Goal: Find specific page/section: Find specific page/section

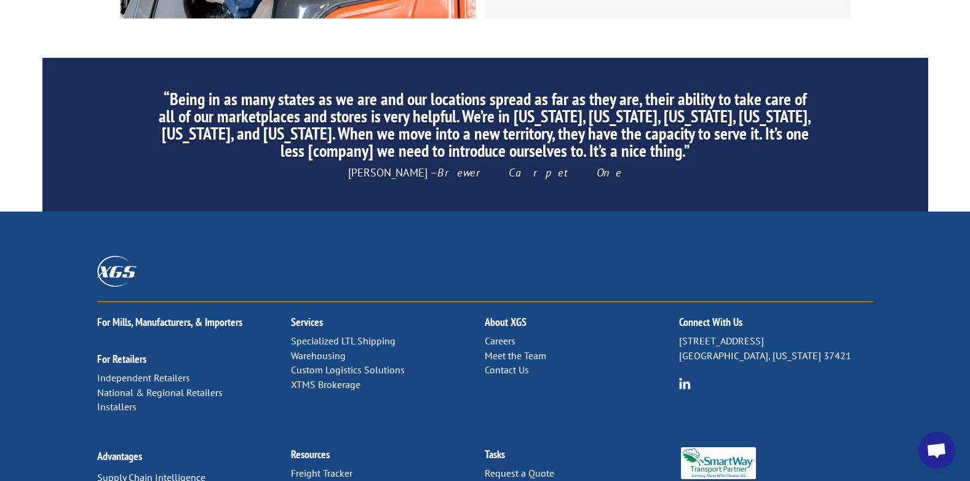
scroll to position [1954, 0]
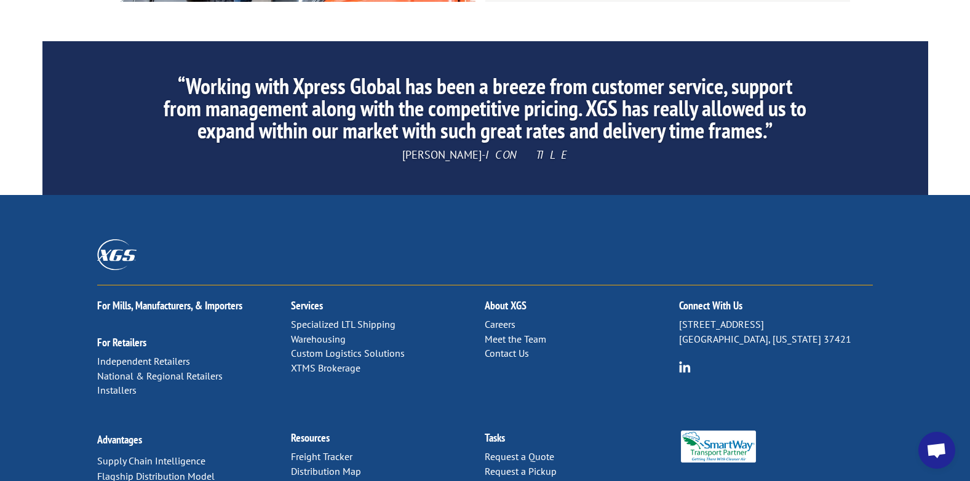
click at [347, 465] on link "Distribution Map" at bounding box center [326, 471] width 70 height 12
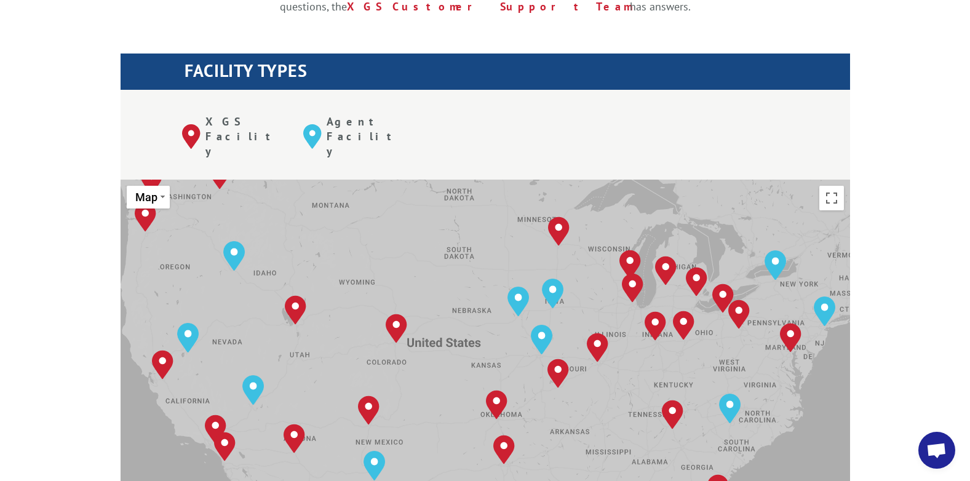
scroll to position [431, 0]
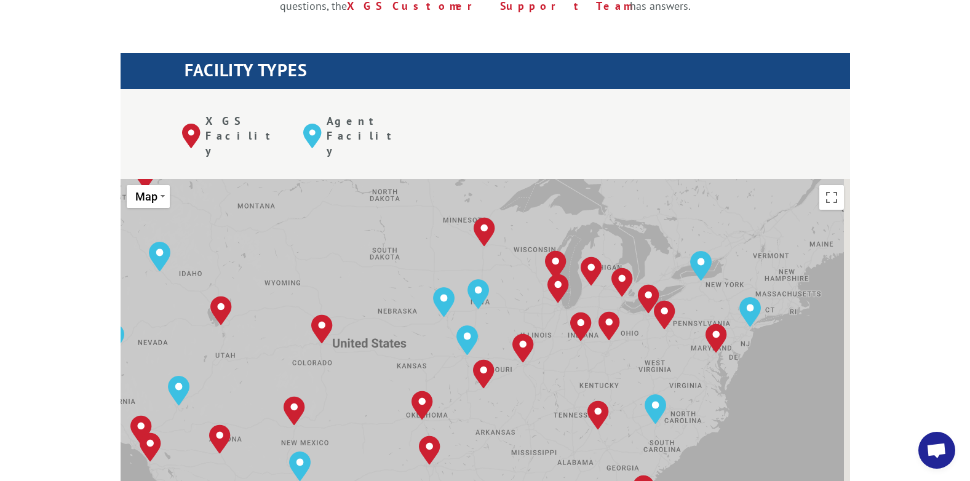
drag, startPoint x: 509, startPoint y: 288, endPoint x: 433, endPoint y: 290, distance: 76.3
click at [433, 290] on div "To navigate, press the arrow keys. [GEOGRAPHIC_DATA], [GEOGRAPHIC_DATA] [GEOGRA…" at bounding box center [486, 381] width 730 height 405
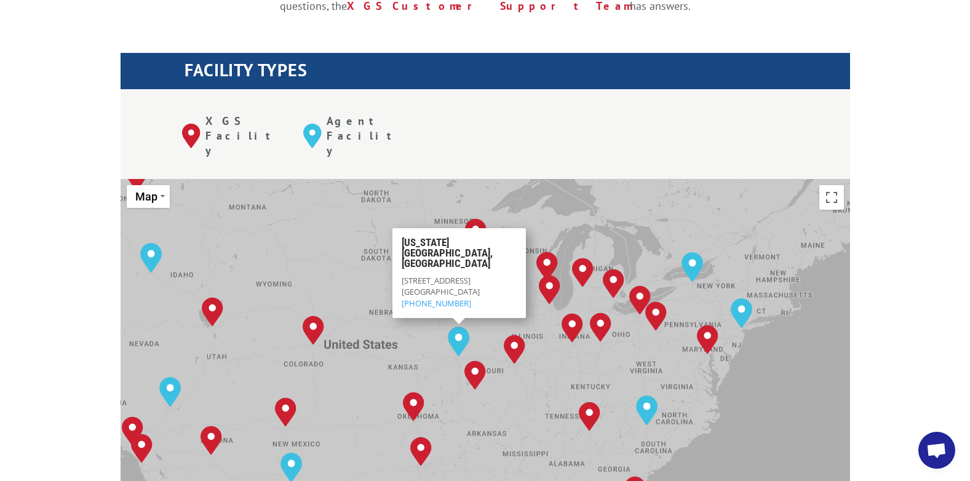
click at [487, 277] on div "To navigate, press the arrow keys. [GEOGRAPHIC_DATA], [GEOGRAPHIC_DATA] [GEOGRA…" at bounding box center [486, 381] width 730 height 405
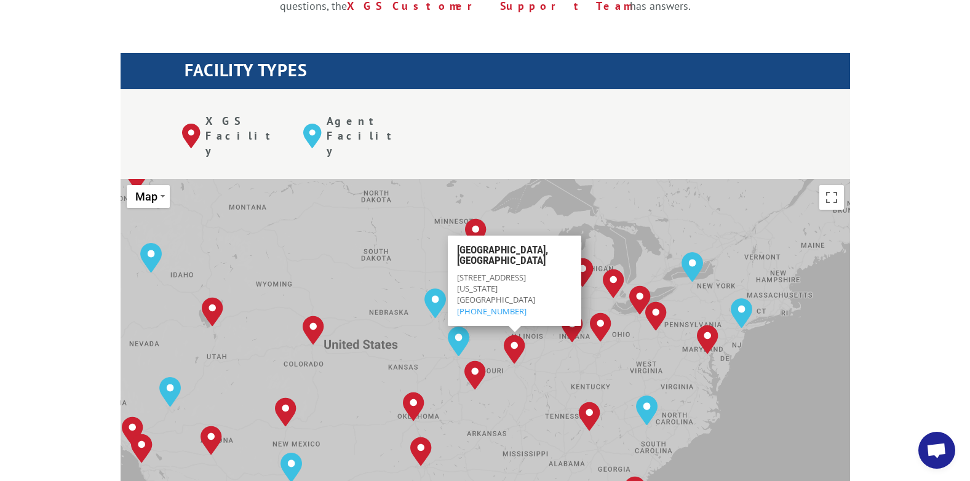
click at [534, 317] on div "To navigate, press the arrow keys. [GEOGRAPHIC_DATA], [GEOGRAPHIC_DATA] [GEOGRA…" at bounding box center [486, 381] width 730 height 405
